Goal: Use online tool/utility: Use online tool/utility

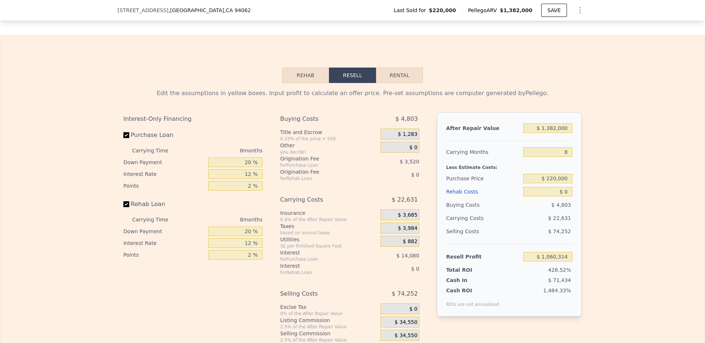
scroll to position [988, 0]
drag, startPoint x: 565, startPoint y: 163, endPoint x: 545, endPoint y: 166, distance: 19.7
click at [545, 157] on input "8" at bounding box center [547, 153] width 49 height 10
type input "5"
type input "$ 1,068,800"
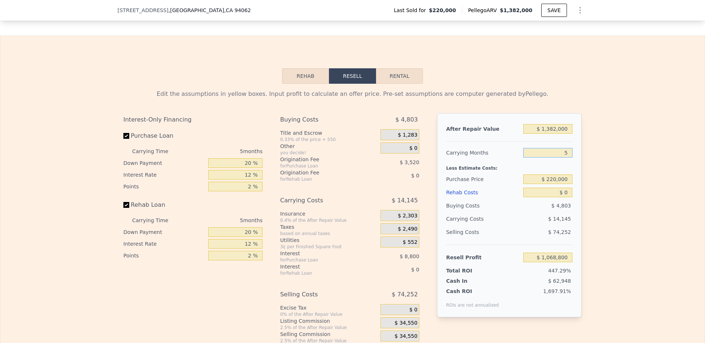
type input "5"
drag, startPoint x: 566, startPoint y: 139, endPoint x: 507, endPoint y: 139, distance: 58.7
click at [507, 135] on div "After Repair Value $ 1,382,000" at bounding box center [509, 128] width 126 height 13
type input "$ 1"
type input "-$ 237,194"
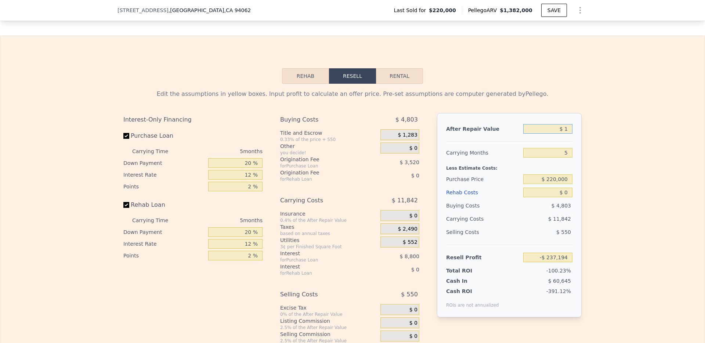
type input "$ 14"
type input "-$ 237,181"
type input "$ 145"
type input "-$ 237,058"
type input "$ 1,455"
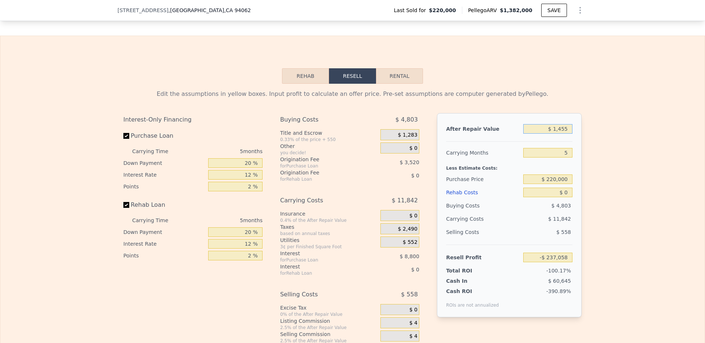
type input "-$ 235,819"
type input "$ 14,550"
type input "-$ 223,445"
type input "$ 145,500"
type input "-$ 99,699"
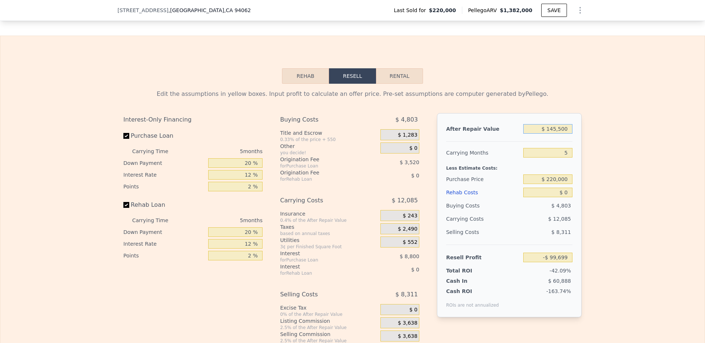
type input "$ 1,455,000"
type input "$ 1,137,785"
type input "$ 1,455,000"
drag, startPoint x: 247, startPoint y: 174, endPoint x: 236, endPoint y: 174, distance: 11.4
click at [236, 168] on input "20 %" at bounding box center [235, 163] width 54 height 10
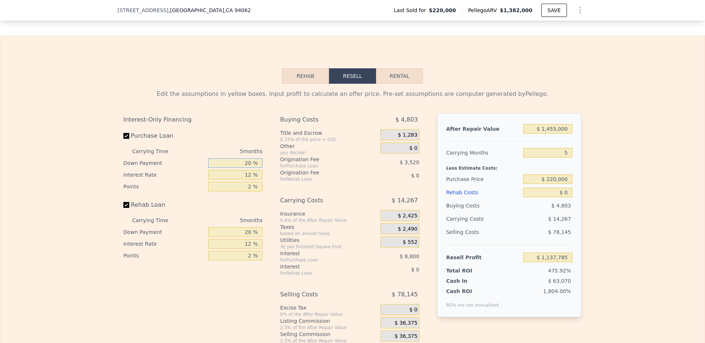
type input "1 %"
type input "$ 1,134,859"
type input "10 %"
type input "$ 1,136,245"
type input "10 %"
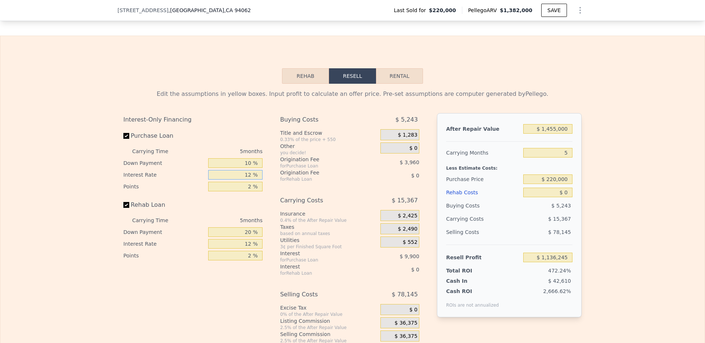
drag, startPoint x: 249, startPoint y: 186, endPoint x: 234, endPoint y: 186, distance: 15.4
click at [234, 179] on input "12 %" at bounding box center [235, 175] width 54 height 10
type input "1 %"
type input "$ 1,145,320"
type input "10 %"
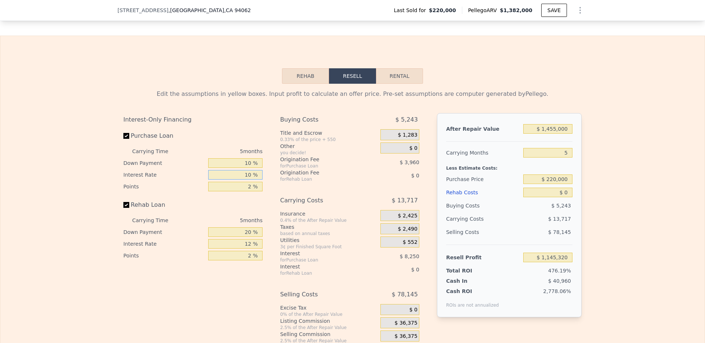
type input "$ 1,137,895"
type input "10 %"
click at [247, 191] on input "2 %" at bounding box center [235, 187] width 54 height 10
type input "12 %"
type input "$ 1,118,095"
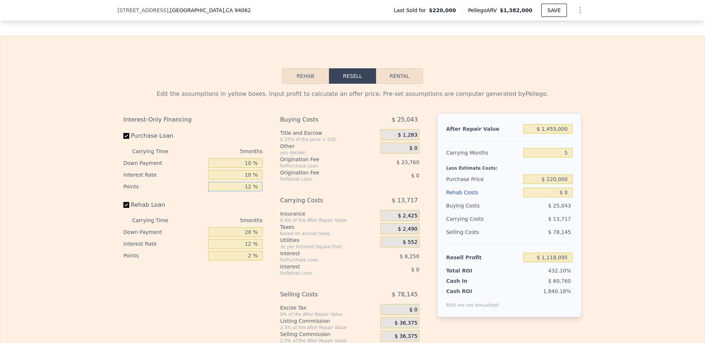
drag, startPoint x: 248, startPoint y: 198, endPoint x: 238, endPoint y: 198, distance: 9.5
click at [238, 191] on input "12 %" at bounding box center [235, 187] width 54 height 10
type input "1 %"
type input "$ 1,139,875"
type input "1 %"
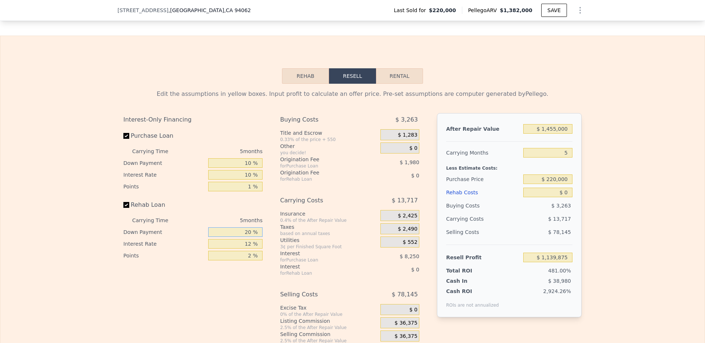
drag, startPoint x: 250, startPoint y: 245, endPoint x: 233, endPoint y: 245, distance: 17.6
click at [233, 237] on input "20 %" at bounding box center [235, 232] width 54 height 10
type input "0 %"
drag, startPoint x: 253, startPoint y: 253, endPoint x: 228, endPoint y: 253, distance: 25.3
click at [228, 248] on input "12 %" at bounding box center [235, 244] width 54 height 10
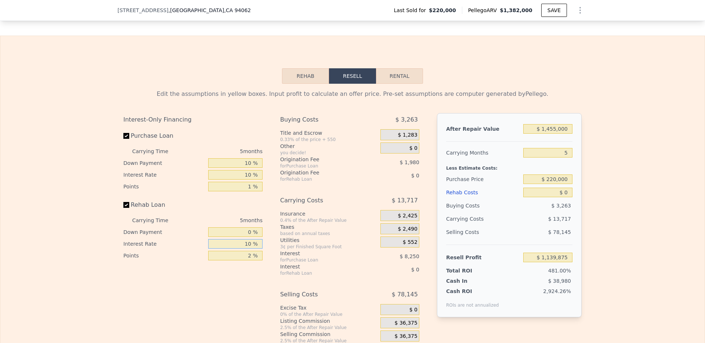
type input "10 %"
drag, startPoint x: 251, startPoint y: 267, endPoint x: 232, endPoint y: 267, distance: 19.1
click at [232, 260] on input "2 %" at bounding box center [235, 256] width 54 height 10
type input "0 %"
drag, startPoint x: 566, startPoint y: 189, endPoint x: 535, endPoint y: 189, distance: 31.2
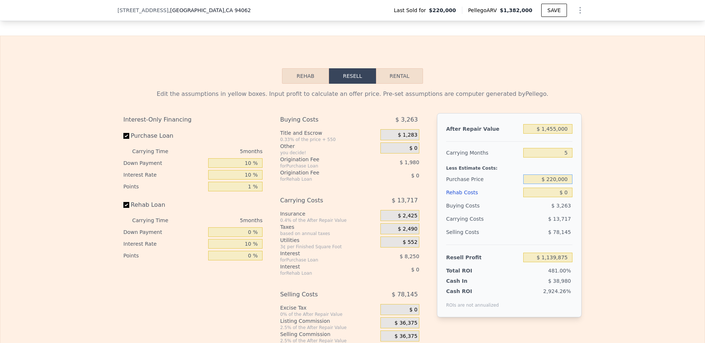
click at [535, 184] on input "$ 220,000" at bounding box center [547, 179] width 49 height 10
type input "$ 1,285,000"
type input "$ 21,804"
drag, startPoint x: 566, startPoint y: 203, endPoint x: 560, endPoint y: 203, distance: 5.5
click at [560, 197] on input "$ 0" at bounding box center [547, 193] width 49 height 10
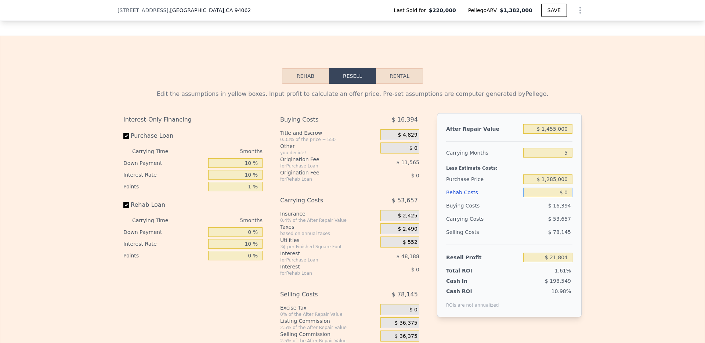
type input "$ 50"
type input "$ 21,754"
type input "$ 500"
type input "$ 21,284"
type input "$ 5,000"
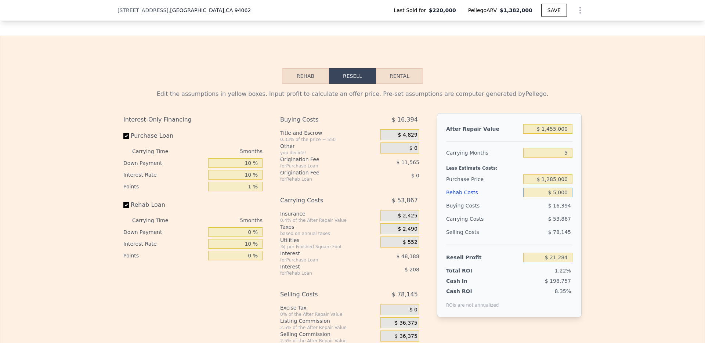
type input "$ 16,594"
type input "$ 50,000"
type input "-$ 30,281"
type input "$ 50"
type input "$ 21,754"
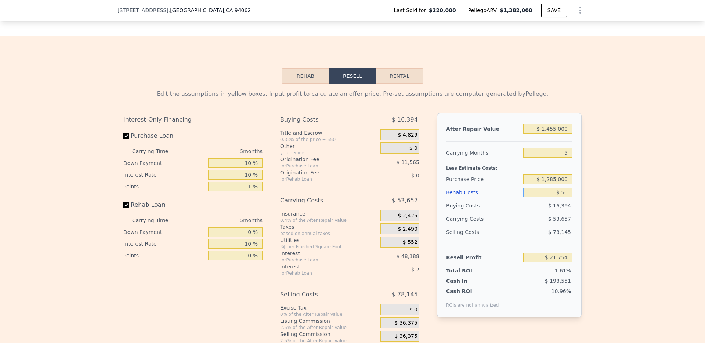
type input "$ 0"
type input "$ 21,804"
type input "$ 80"
type input "$ 21,719"
type input "$ 850"
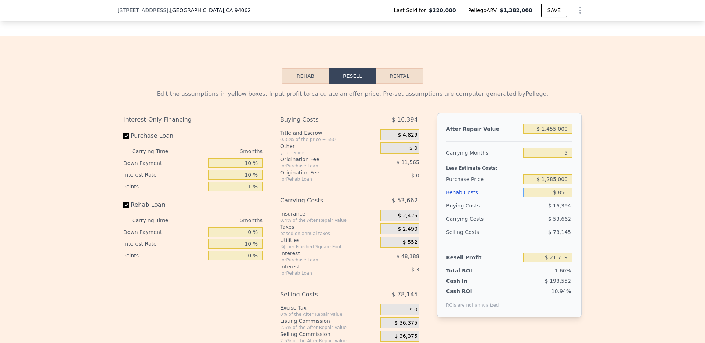
type input "$ 20,919"
type input "$ 8,500"
type input "$ 12,949"
type input "$ 85,000"
type input "-$ 66,736"
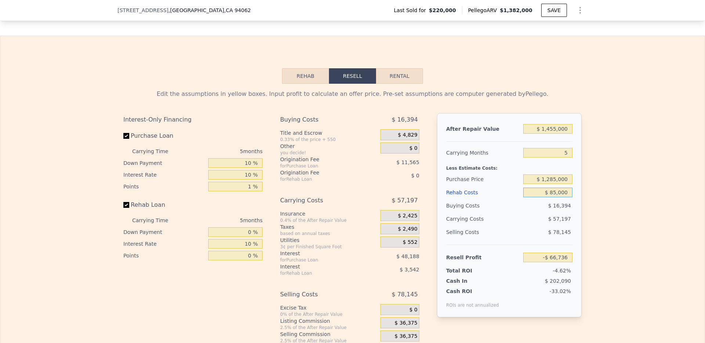
type input "$ 850,000"
type input "-$ 863,611"
type input "$ 85,000"
type input "-$ 66,736"
type input "$ 85,000"
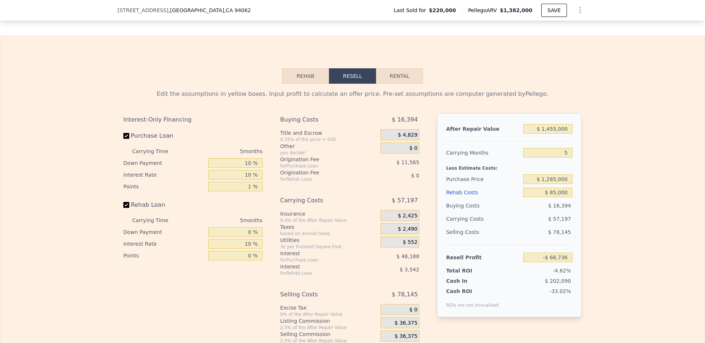
click at [596, 212] on div "Edit the assumptions in yellow boxes. Input profit to calculate an offer price.…" at bounding box center [352, 220] width 704 height 273
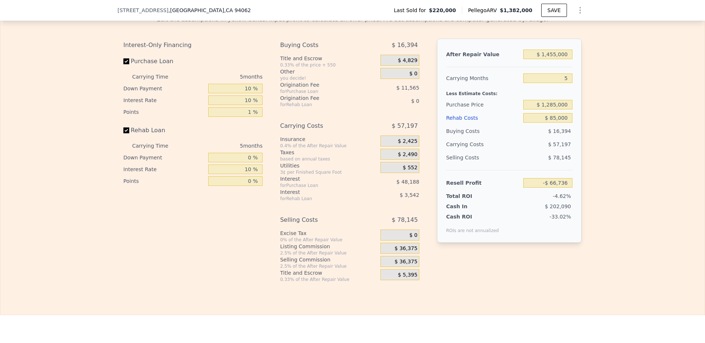
click at [412, 252] on span "$ 36,375" at bounding box center [406, 248] width 23 height 7
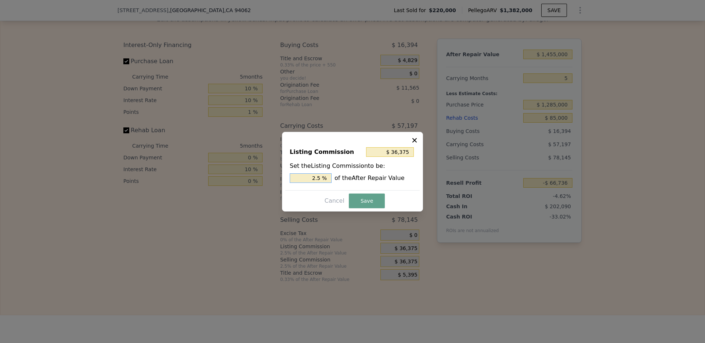
drag, startPoint x: 323, startPoint y: 179, endPoint x: 286, endPoint y: 176, distance: 37.2
click at [286, 176] on div "Listing Commission $ 36,375 Set the Listing Commission to be: 2.5 % of the Afte…" at bounding box center [352, 165] width 134 height 49
type input "$ 14,550"
type input "1.0 %"
click at [373, 202] on button "Save" at bounding box center [367, 200] width 36 height 15
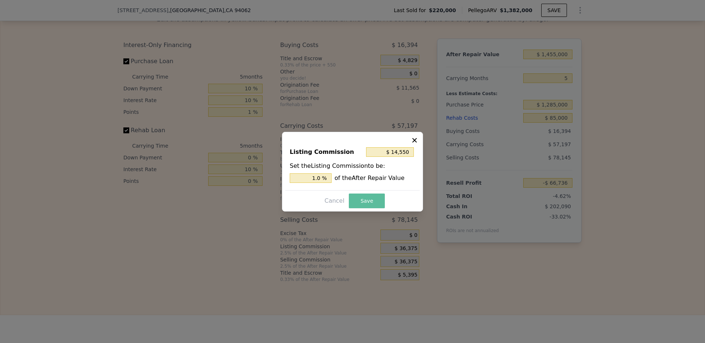
type input "-$ 44,911"
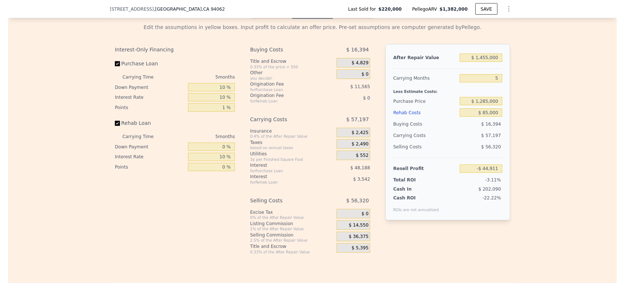
scroll to position [1049, 0]
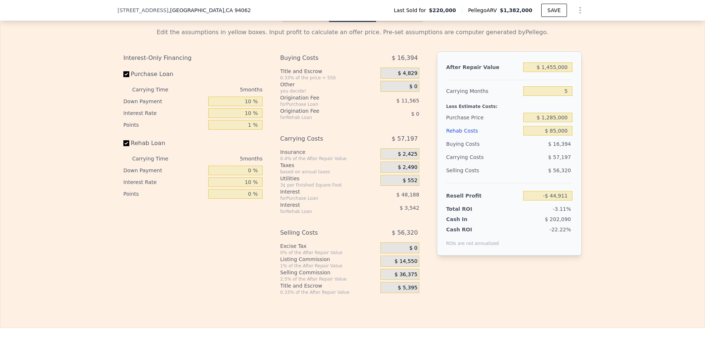
type input "$ 1,382,000"
type input "8"
type input "$ 0"
type input "$ 1,060,314"
